Goal: Transaction & Acquisition: Purchase product/service

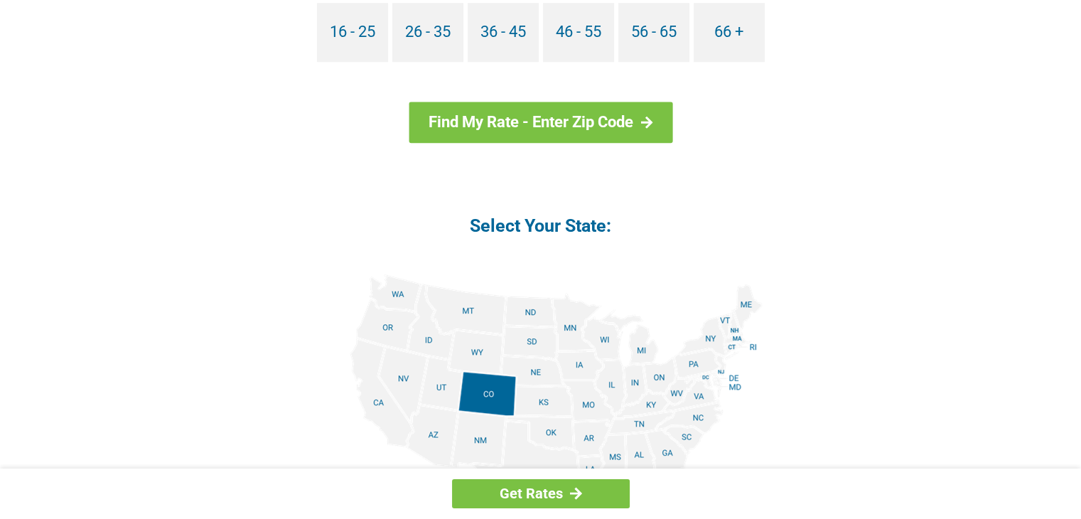
scroll to position [1511, 0]
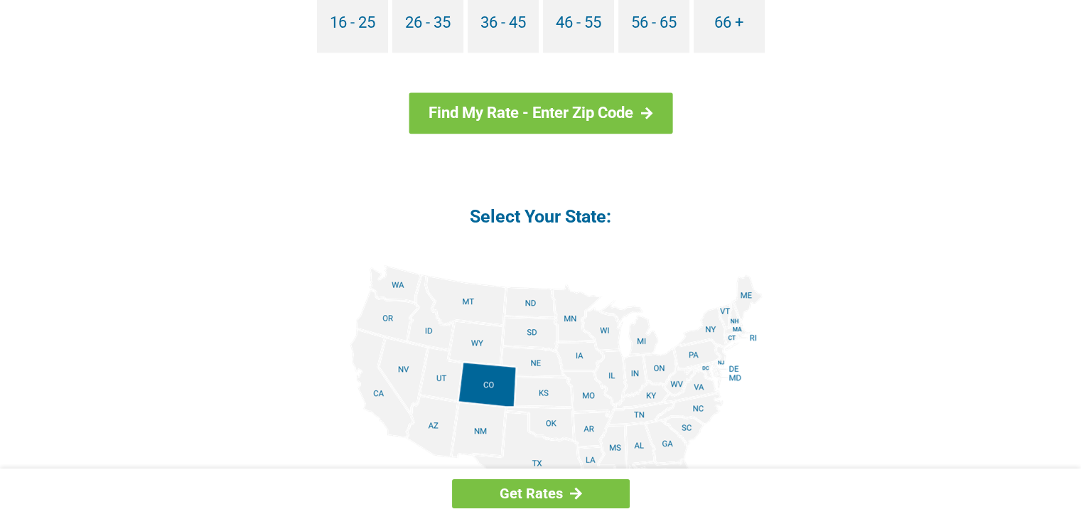
click at [636, 379] on img at bounding box center [541, 425] width 444 height 321
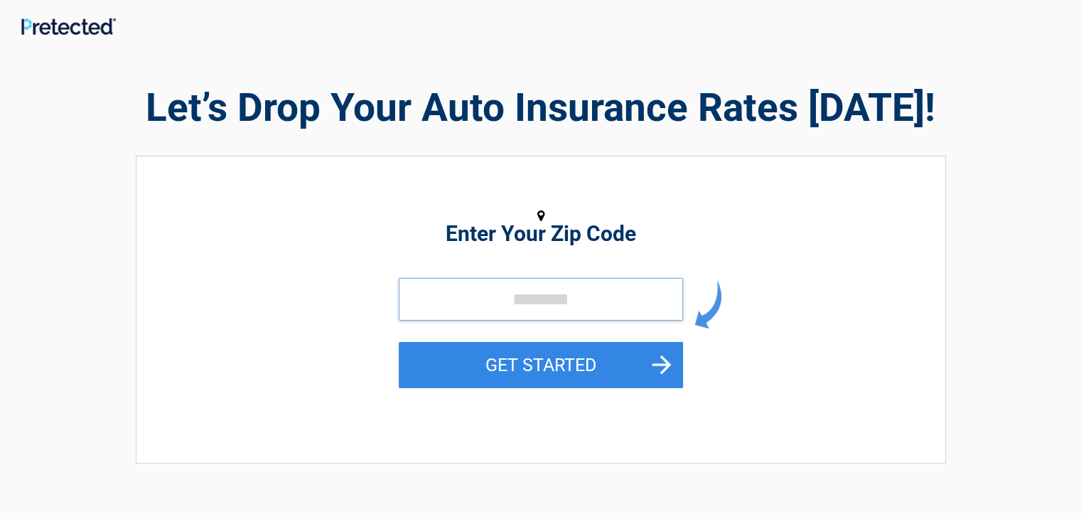
click at [427, 299] on input "tel" at bounding box center [541, 299] width 284 height 43
type input "*****"
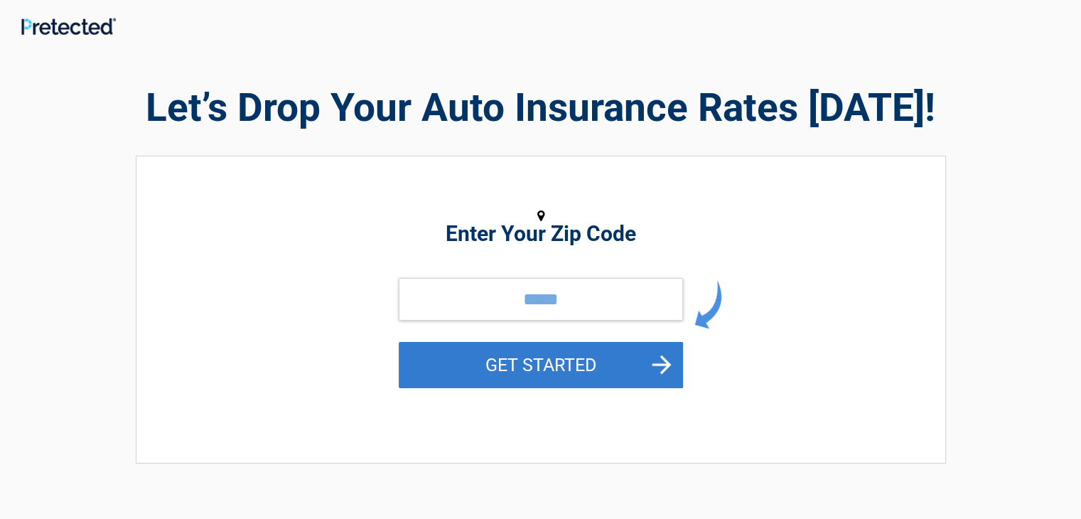
click at [520, 361] on button "GET STARTED" at bounding box center [541, 365] width 284 height 46
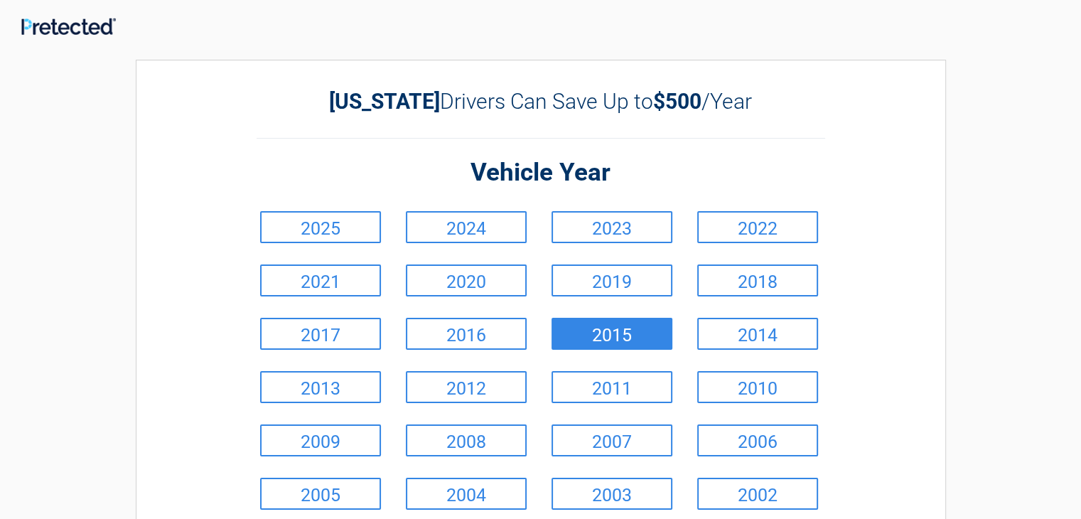
click at [631, 331] on link "2015" at bounding box center [612, 334] width 121 height 32
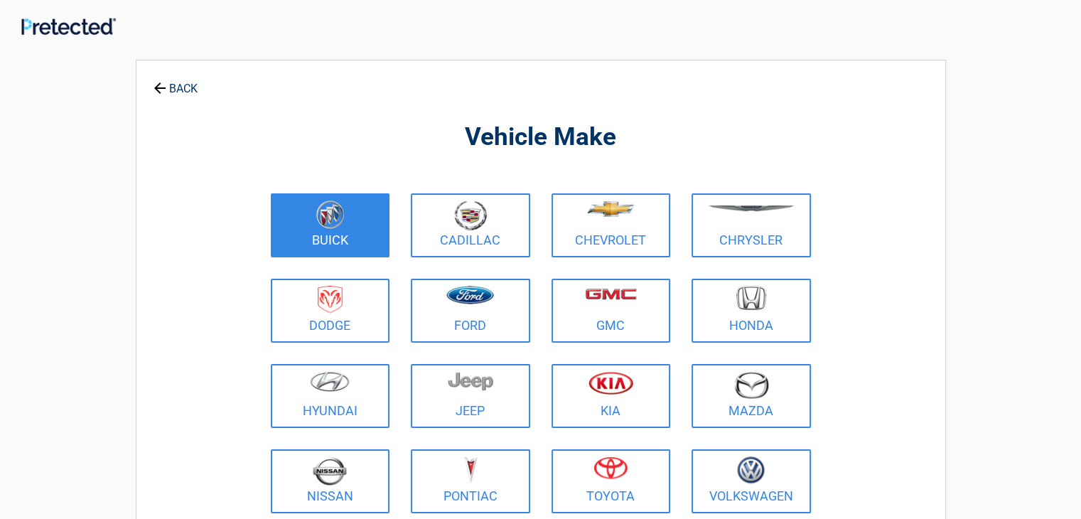
click at [316, 205] on img at bounding box center [330, 214] width 28 height 28
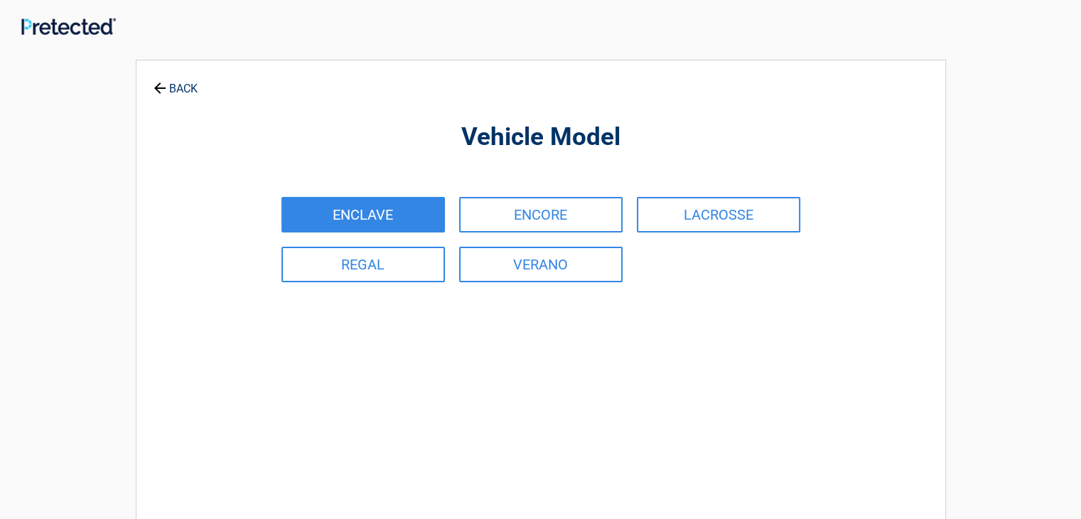
click at [367, 211] on link "ENCLAVE" at bounding box center [364, 215] width 164 height 36
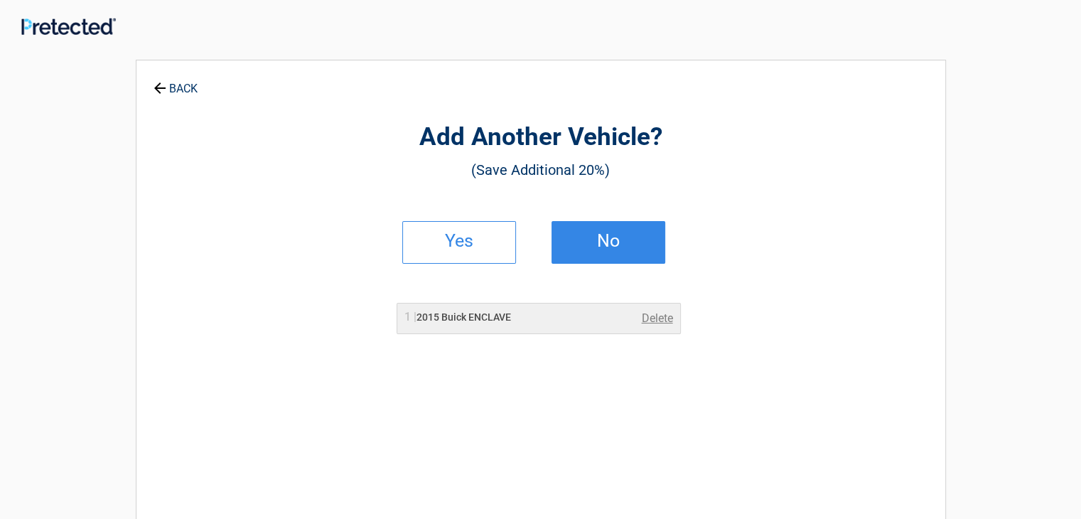
click at [596, 243] on h2 "No" at bounding box center [609, 241] width 84 height 10
